Goal: Browse casually

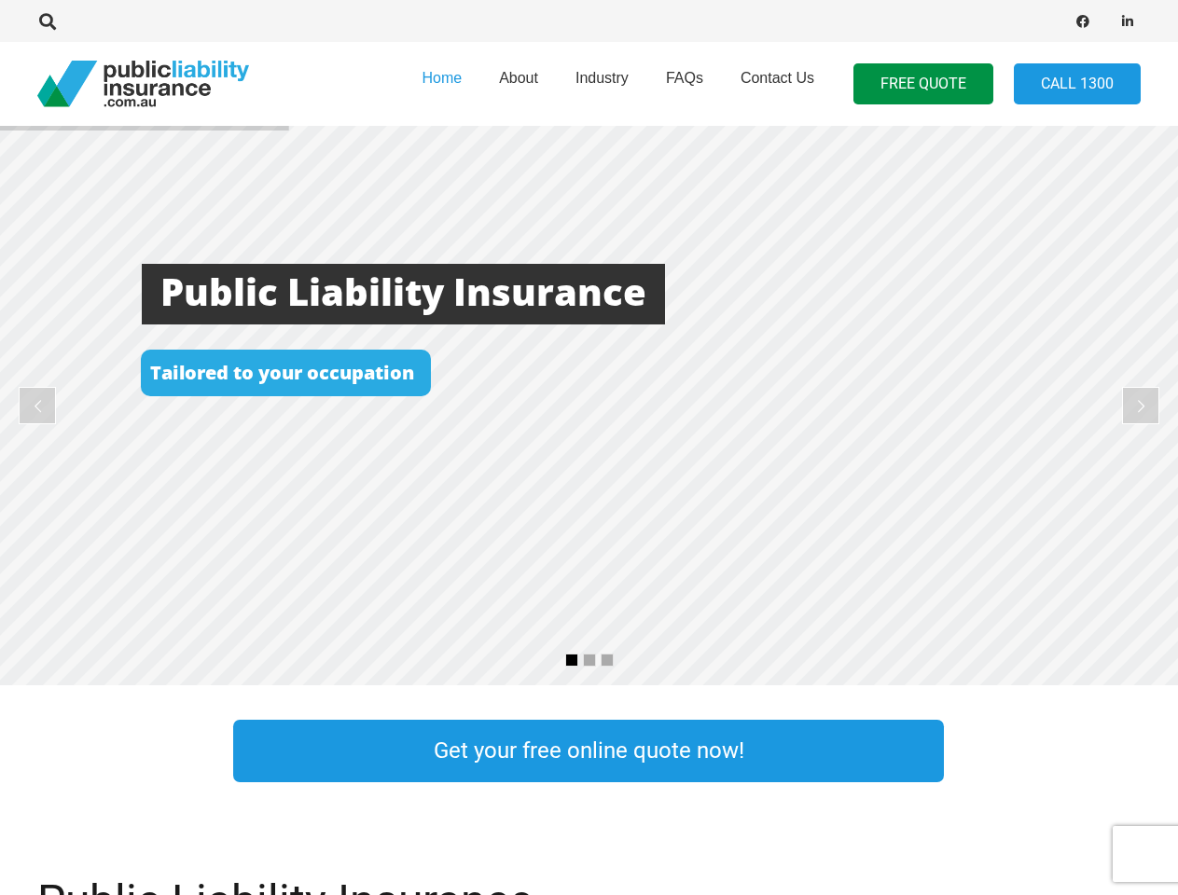
click at [588, 448] on rs-layer at bounding box center [589, 405] width 1178 height 559
click at [48, 21] on icon "Search" at bounding box center [47, 21] width 17 height 17
click at [79, 21] on div at bounding box center [334, 21] width 595 height 59
click at [588, 406] on rs-layer at bounding box center [589, 405] width 1178 height 559
click at [37, 406] on rs-arrow at bounding box center [37, 405] width 37 height 37
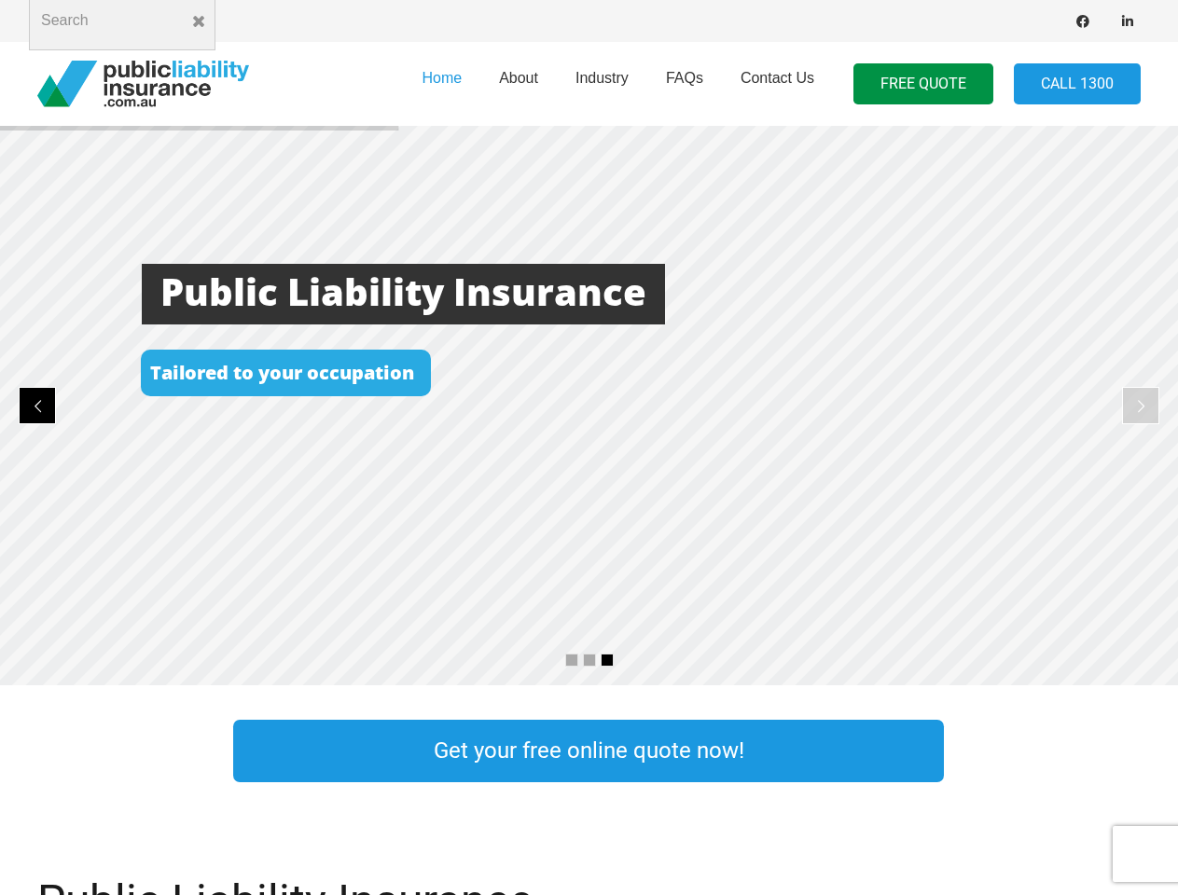
click at [1140, 406] on rs-arrow at bounding box center [1140, 405] width 37 height 37
click at [572, 660] on rs-bullet at bounding box center [571, 660] width 13 height 13
click at [589, 660] on rs-bullet at bounding box center [589, 660] width 13 height 13
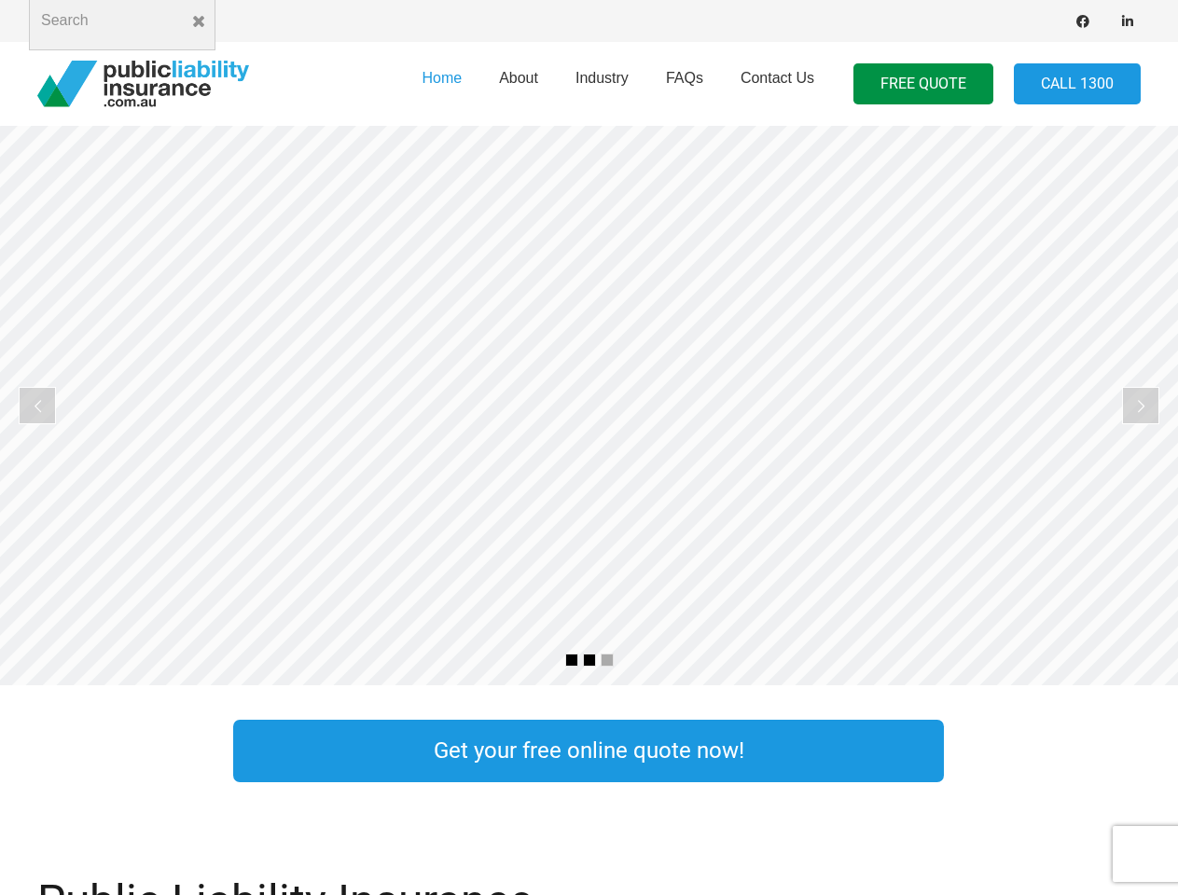
click at [607, 660] on rs-bullet at bounding box center [607, 660] width 13 height 13
click at [588, 406] on rs-slide "Cost Effective Public Liability Insurance Start Your Free Quote Online Now" at bounding box center [589, 405] width 1178 height 559
